Goal: Task Accomplishment & Management: Manage account settings

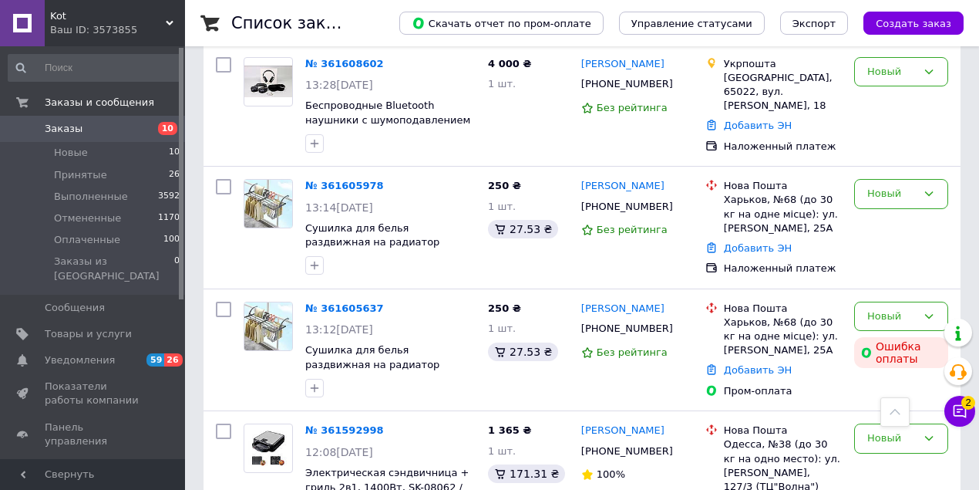
scroll to position [514, 0]
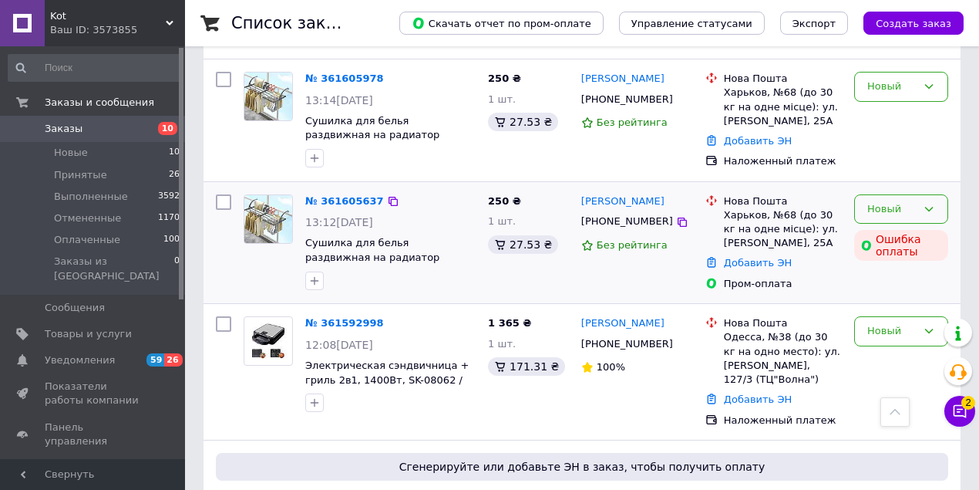
click at [931, 207] on icon at bounding box center [929, 209] width 8 height 5
click at [883, 298] on li "Отменен" at bounding box center [901, 297] width 93 height 29
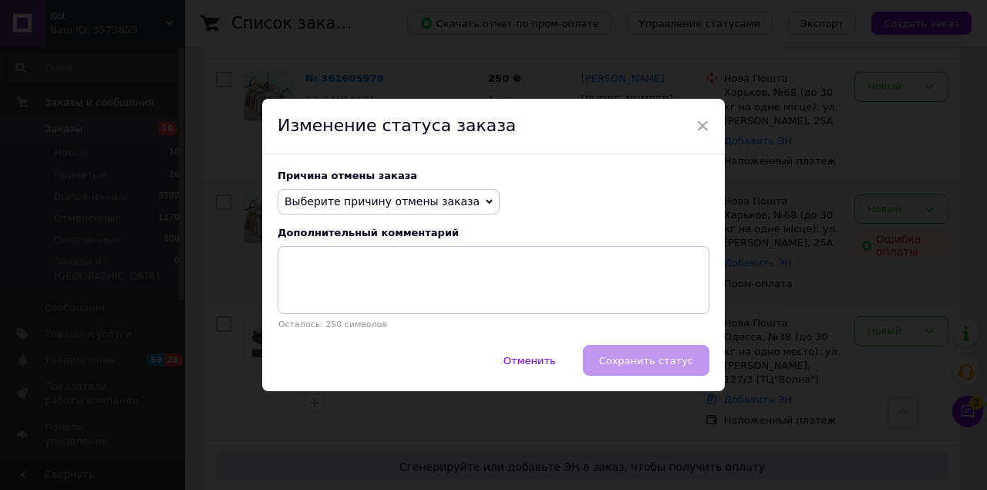
click at [486, 201] on icon at bounding box center [489, 202] width 7 height 5
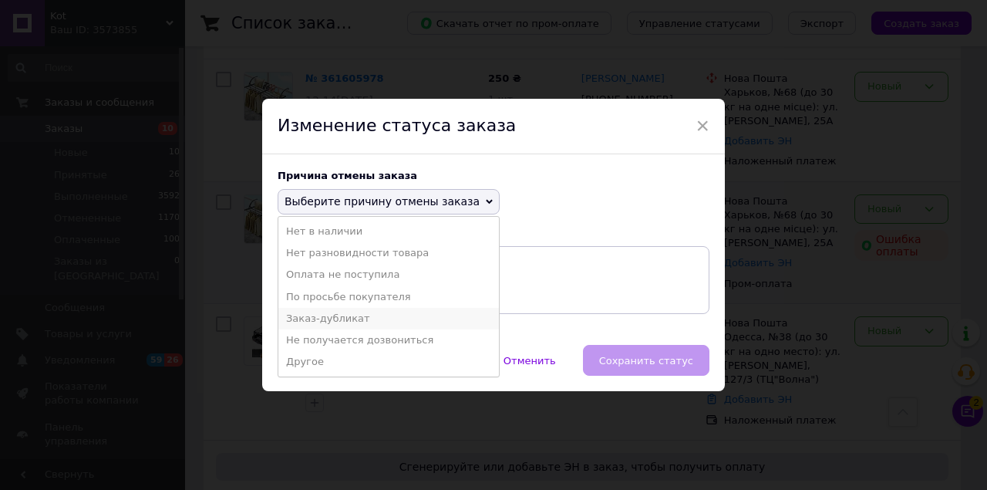
click at [364, 316] on li "Заказ-дубликат" at bounding box center [388, 319] width 221 height 22
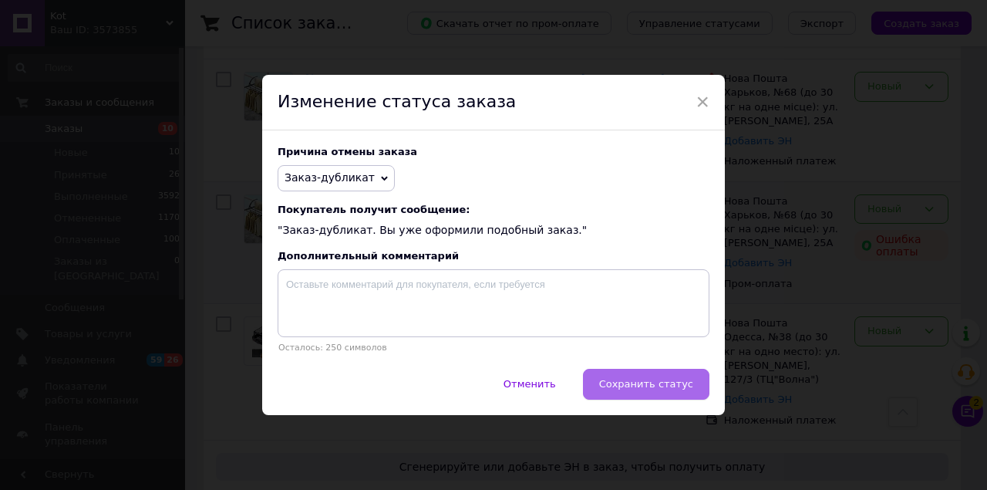
click at [667, 388] on span "Сохранить статус" at bounding box center [646, 384] width 94 height 12
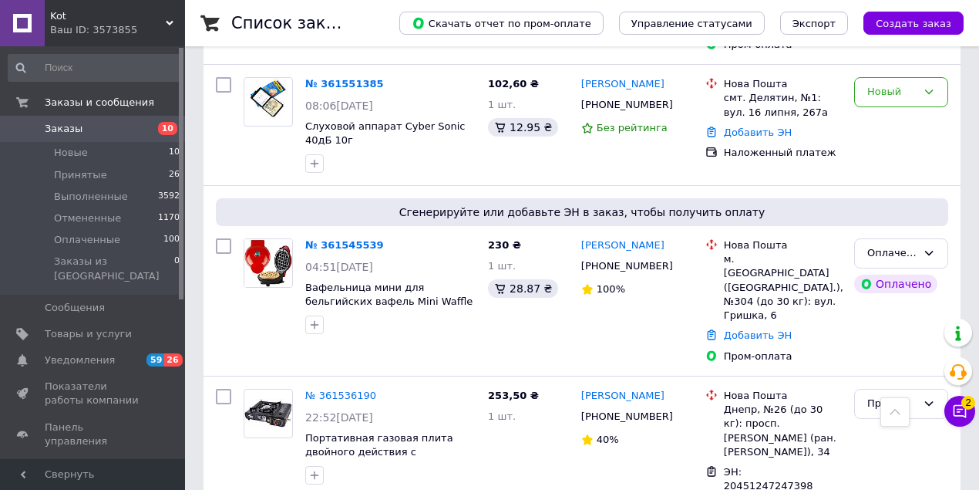
scroll to position [1129, 0]
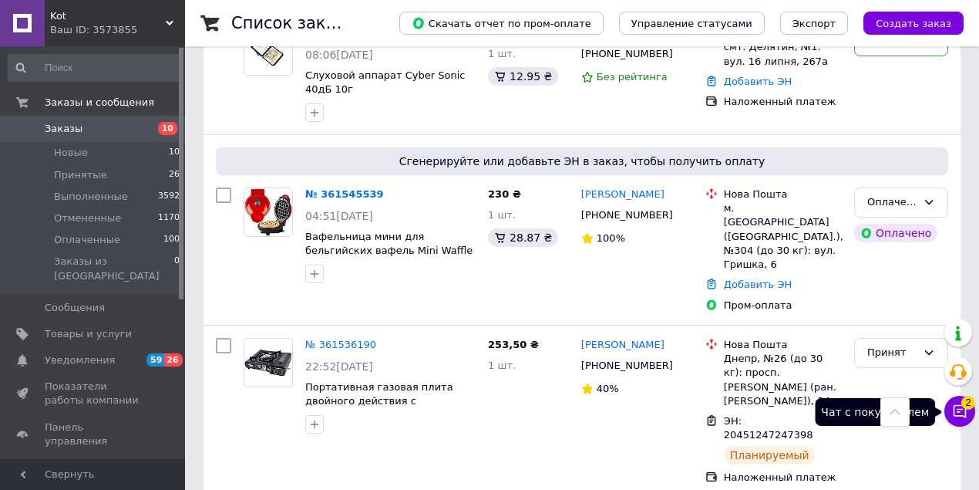
click at [962, 411] on icon at bounding box center [959, 410] width 15 height 15
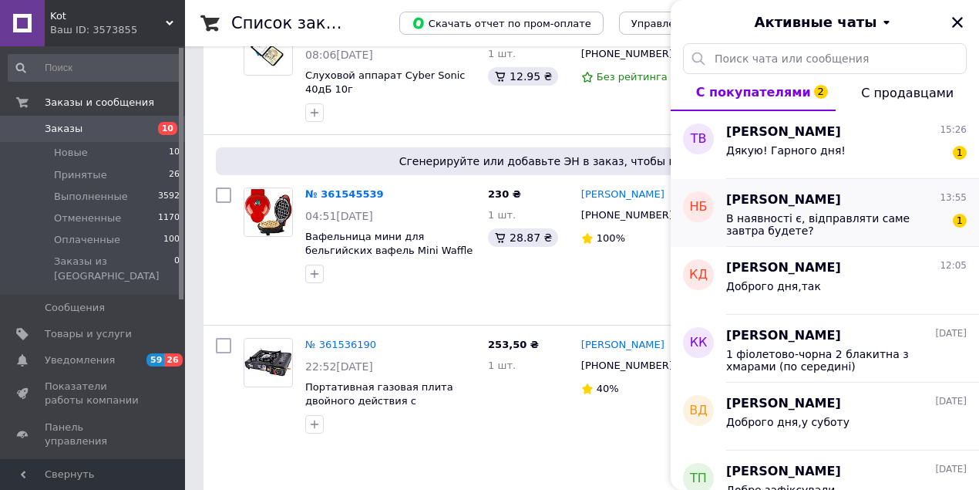
click at [768, 212] on span "В наявності є, відправляти саме завтра будете?" at bounding box center [835, 224] width 219 height 25
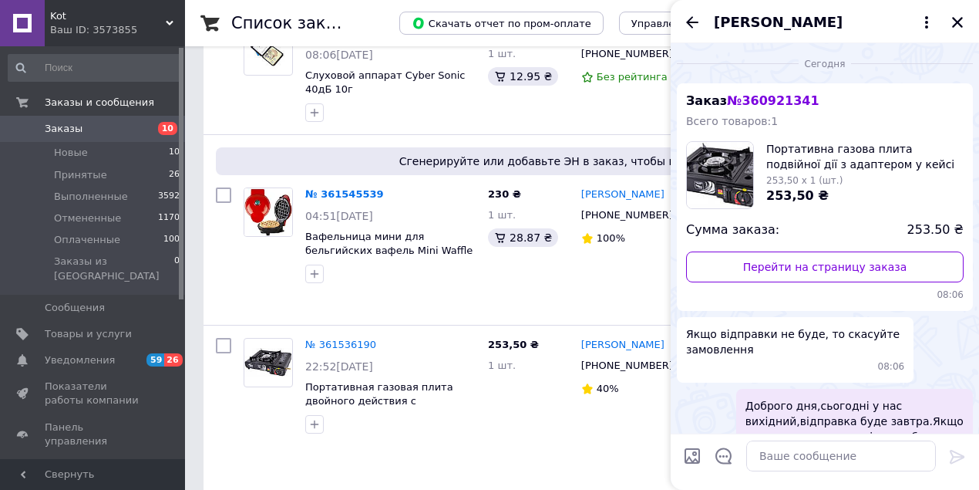
scroll to position [142, 0]
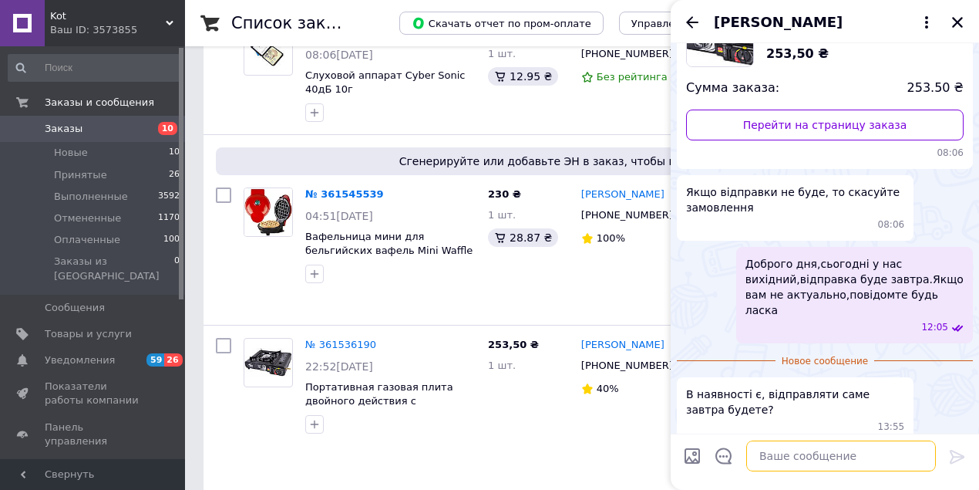
click at [788, 458] on textarea at bounding box center [841, 455] width 190 height 31
type textarea "так"
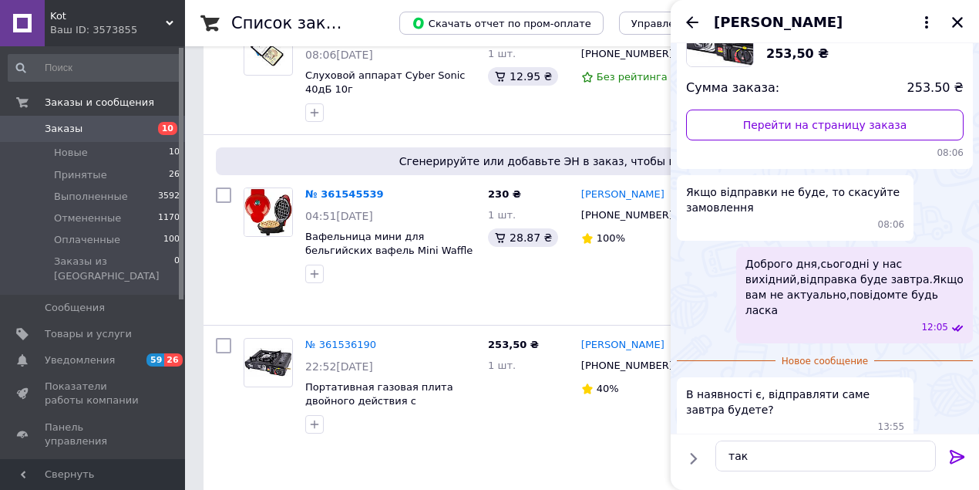
click at [955, 456] on icon at bounding box center [957, 457] width 15 height 14
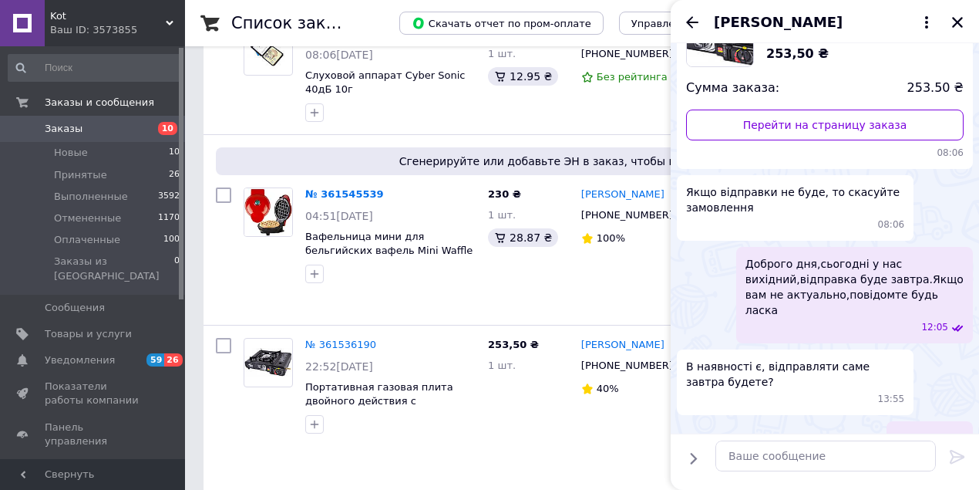
scroll to position [154, 0]
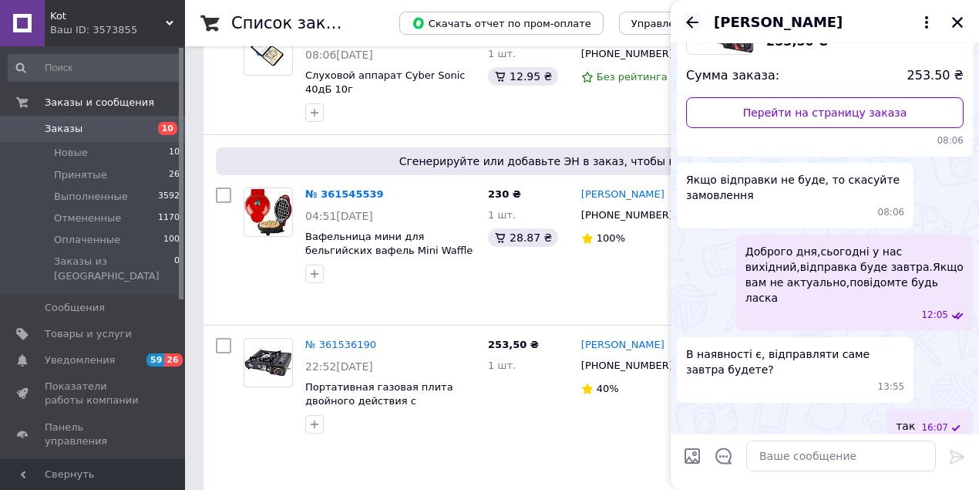
click at [696, 22] on icon "Назад" at bounding box center [692, 22] width 12 height 12
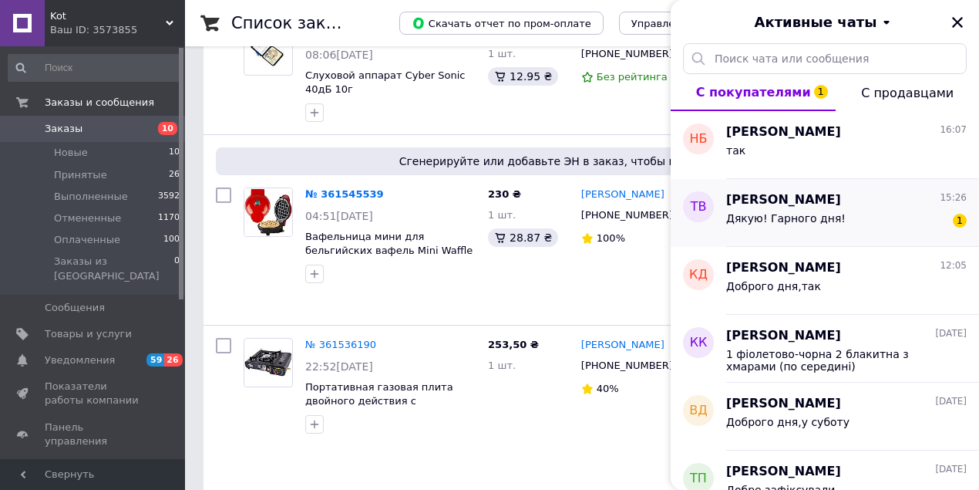
click at [771, 205] on span "[PERSON_NAME]" at bounding box center [783, 200] width 115 height 18
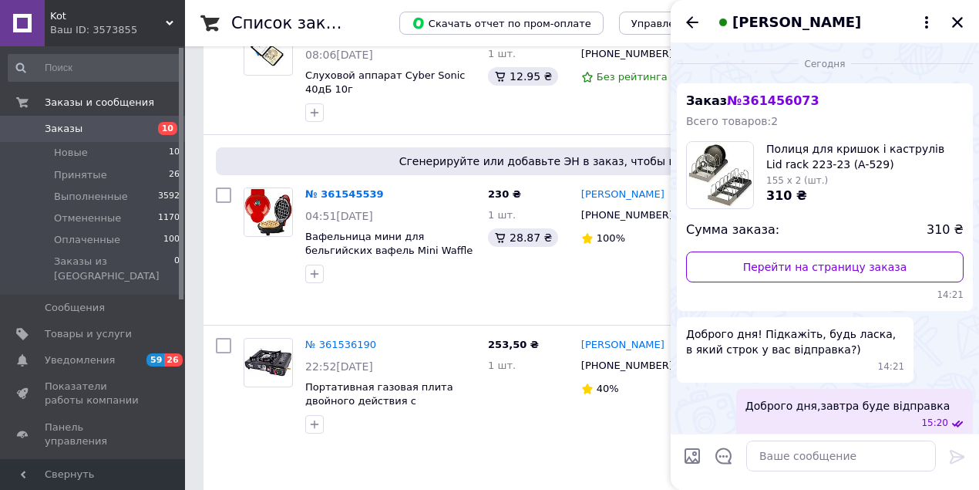
scroll to position [80, 0]
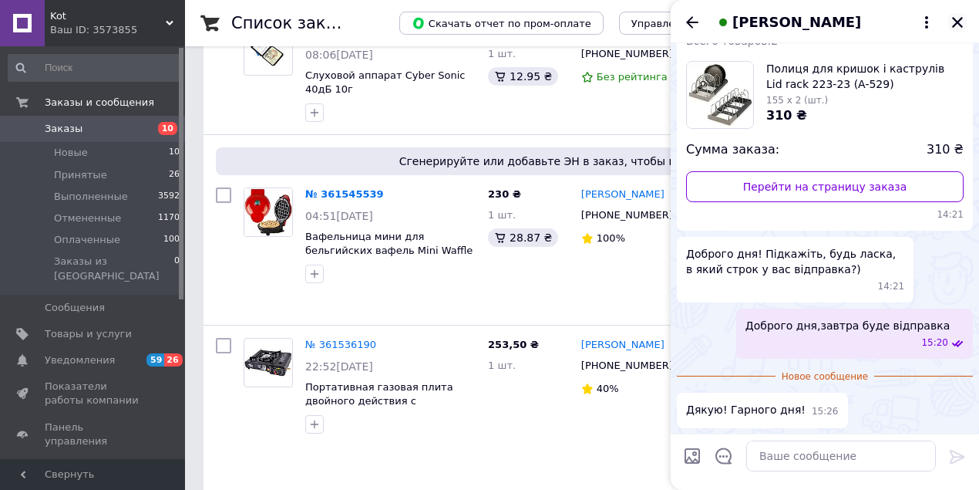
click at [962, 22] on icon "Закрыть" at bounding box center [958, 22] width 14 height 14
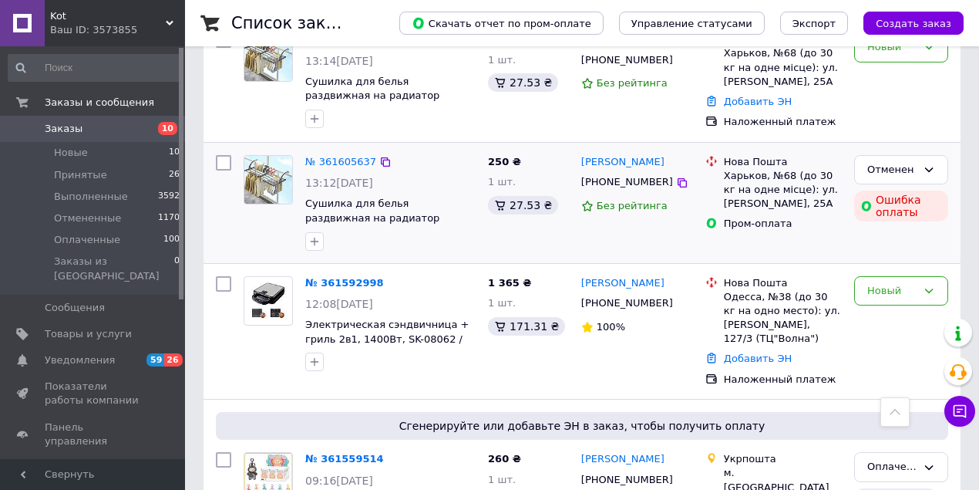
scroll to position [358, 0]
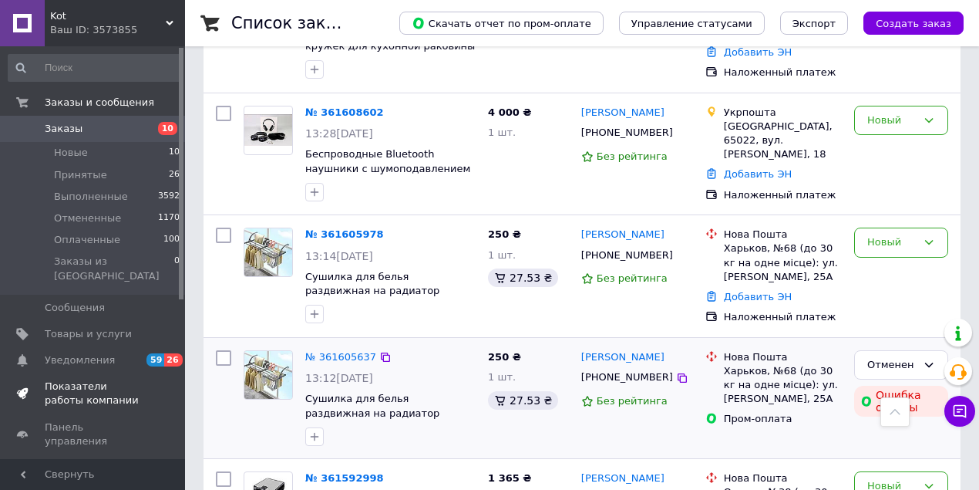
click at [86, 379] on span "Показатели работы компании" at bounding box center [94, 393] width 98 height 28
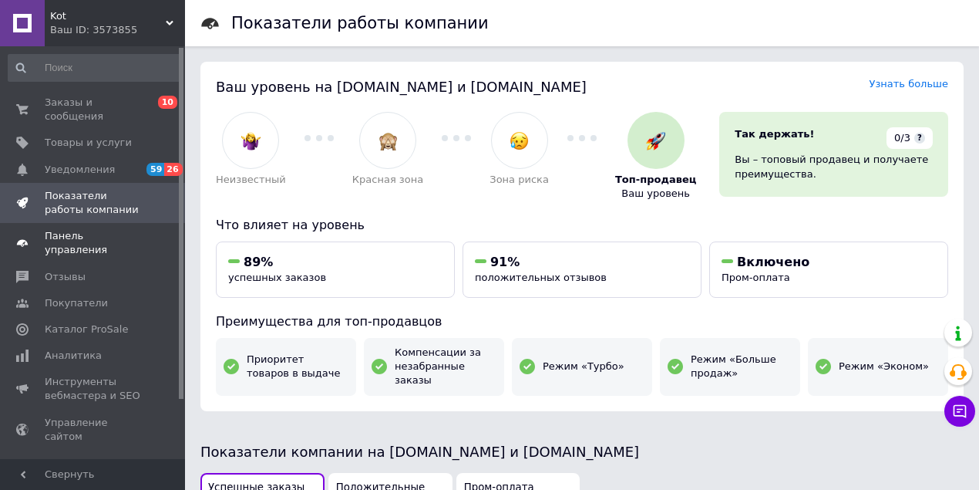
click at [89, 229] on span "Панель управления" at bounding box center [94, 243] width 98 height 28
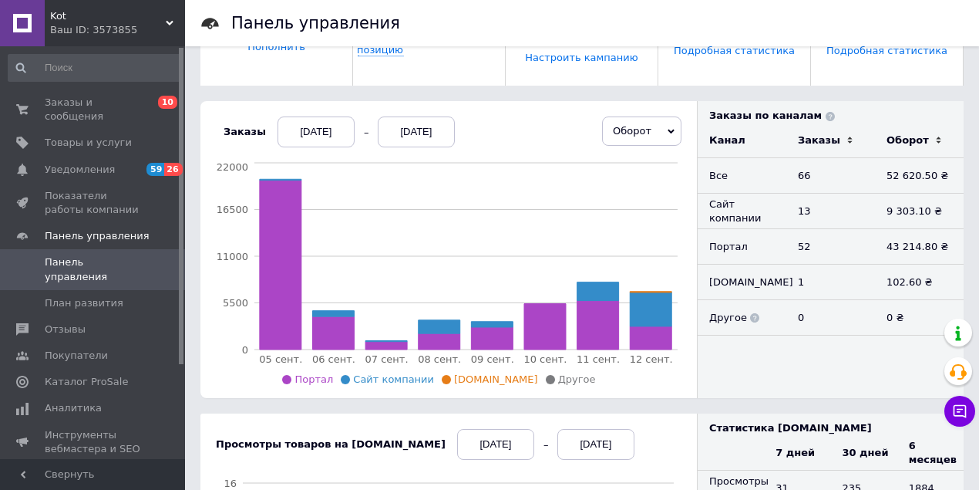
scroll to position [308, 0]
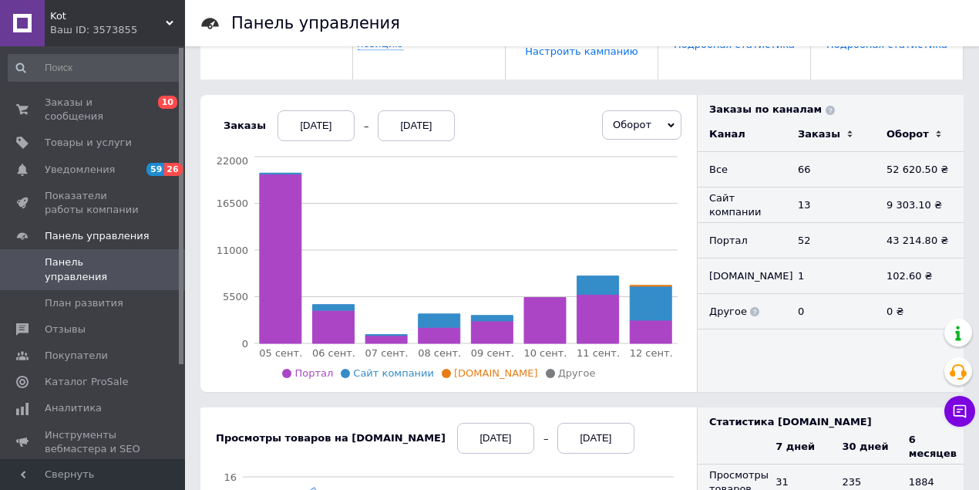
click at [288, 120] on div "[DATE]" at bounding box center [316, 125] width 77 height 31
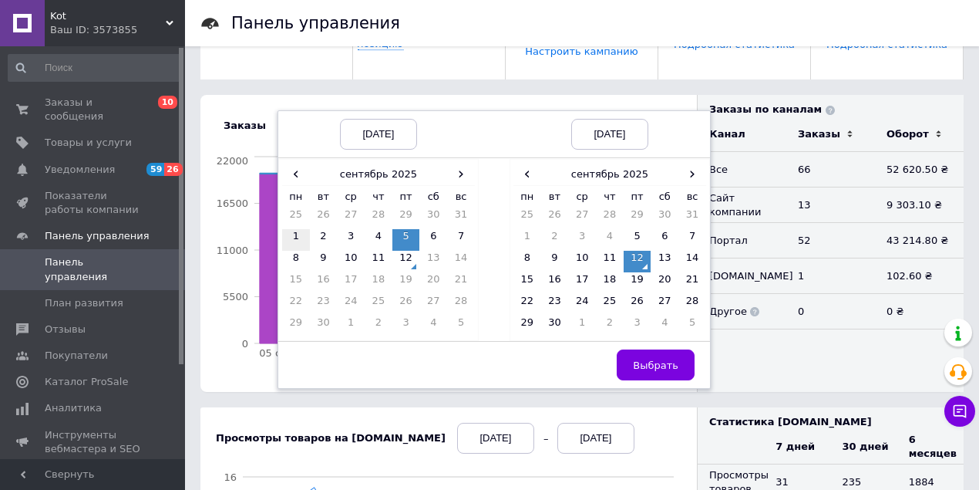
click at [287, 237] on td "1" at bounding box center [296, 240] width 28 height 22
click at [655, 366] on span "Выбрать" at bounding box center [655, 365] width 45 height 12
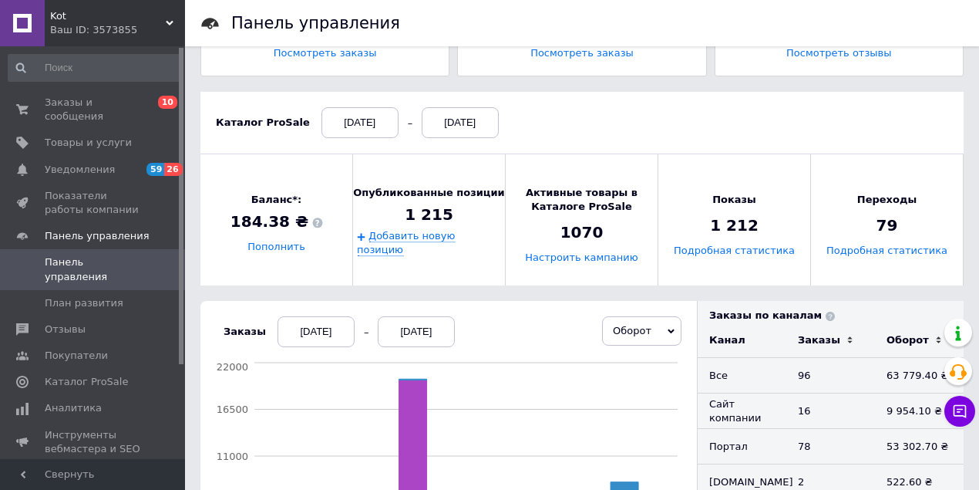
scroll to position [0, 0]
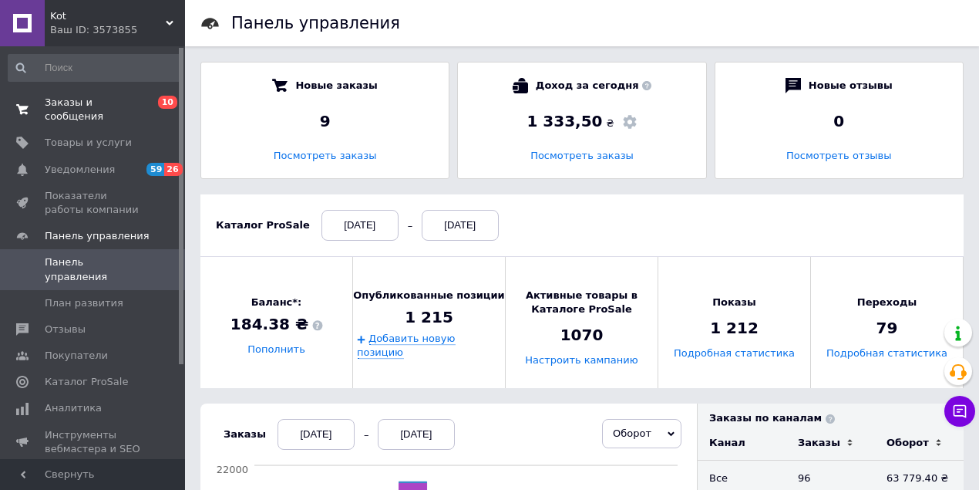
click at [110, 106] on span "Заказы и сообщения" at bounding box center [94, 110] width 98 height 28
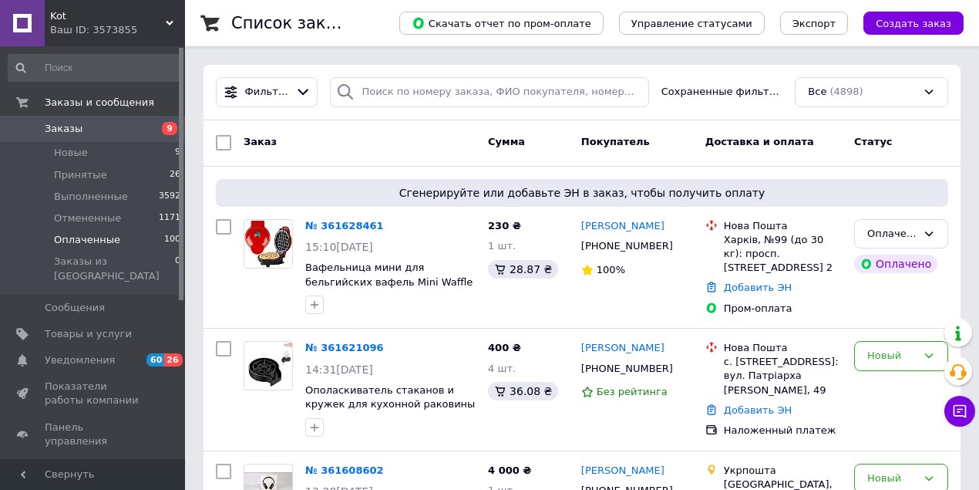
click at [89, 240] on span "Оплаченные" at bounding box center [87, 240] width 66 height 14
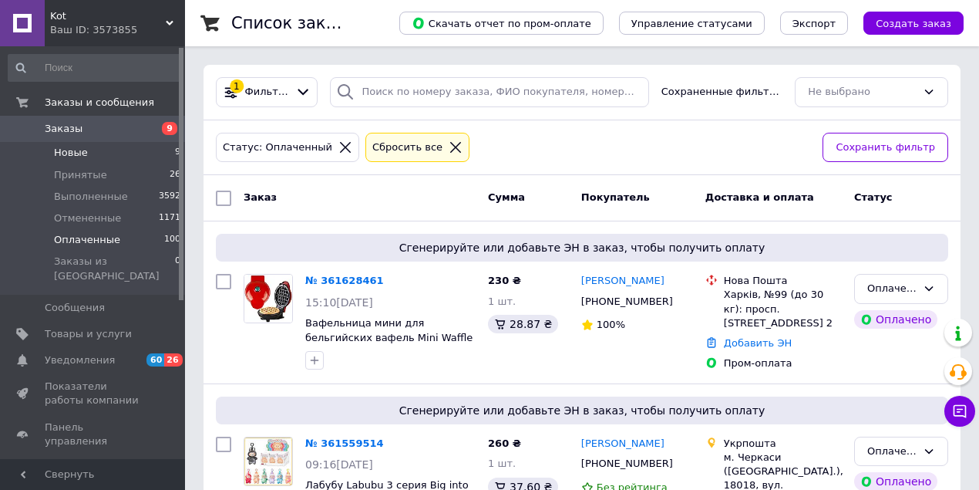
click at [99, 157] on li "Новые 9" at bounding box center [95, 153] width 190 height 22
